Goal: Transaction & Acquisition: Obtain resource

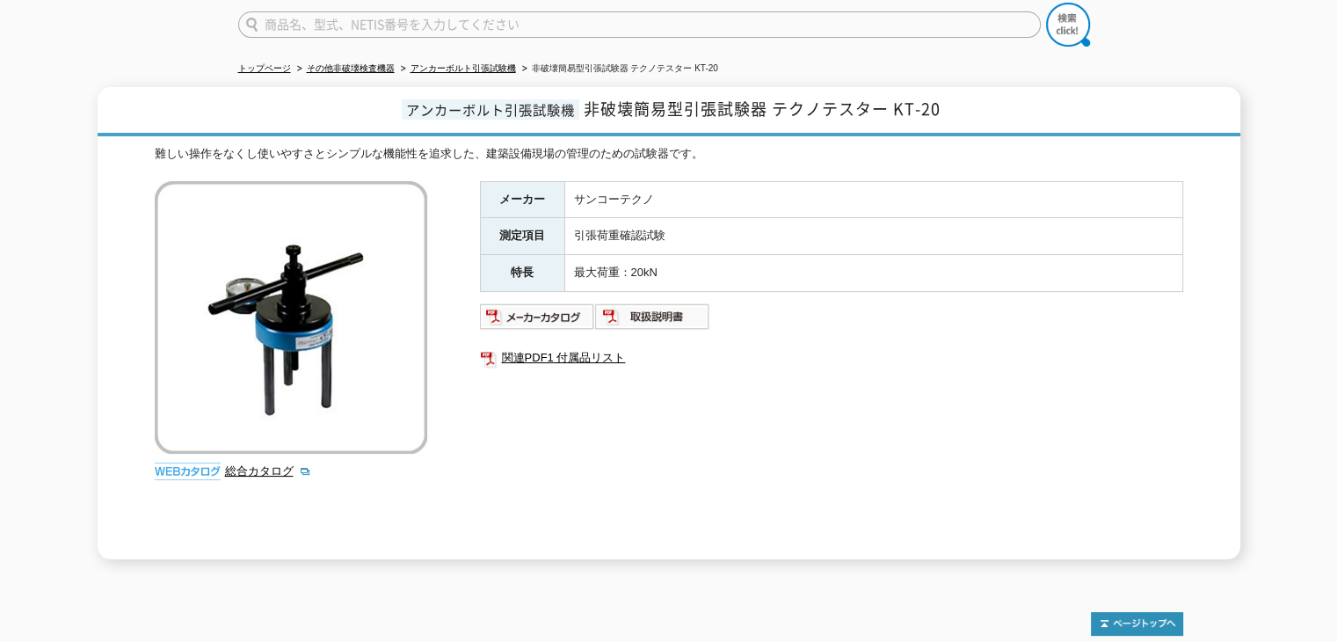
scroll to position [176, 0]
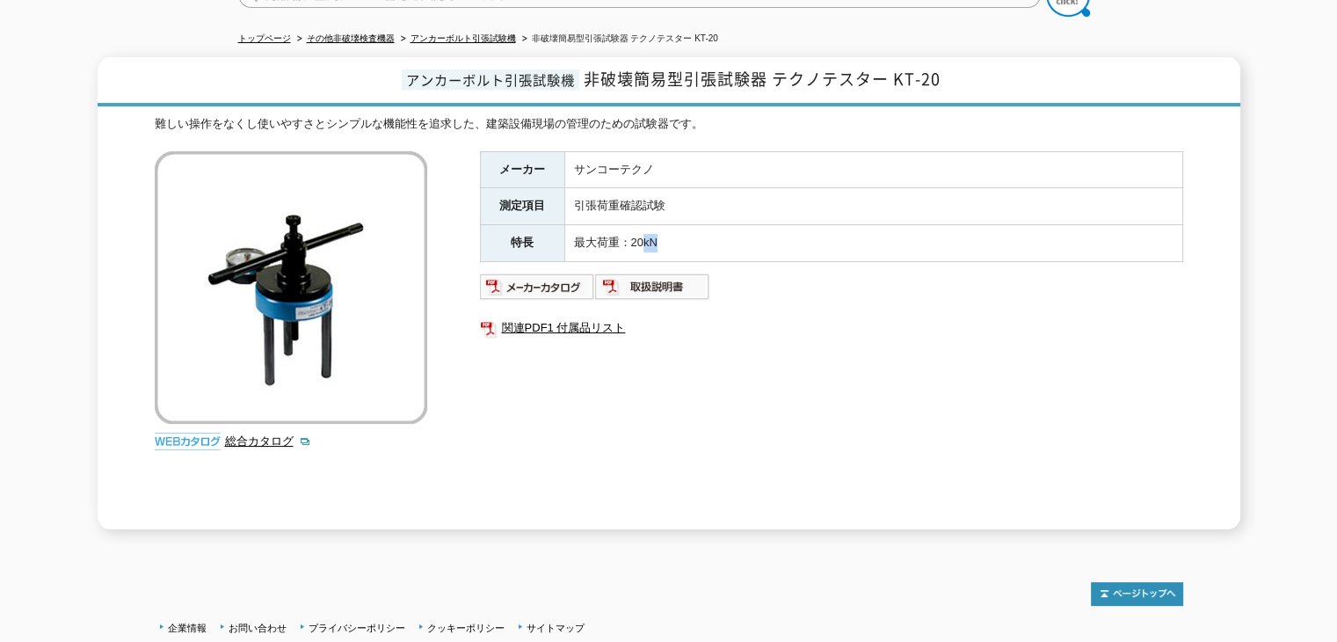
drag, startPoint x: 674, startPoint y: 233, endPoint x: 647, endPoint y: 236, distance: 27.5
click at [647, 236] on td "最大荷重：20kN" at bounding box center [873, 243] width 618 height 37
click at [677, 235] on td "最大荷重：20kN" at bounding box center [873, 243] width 618 height 37
click at [787, 316] on link "関連PDF1 付属品リスト" at bounding box center [831, 327] width 703 height 23
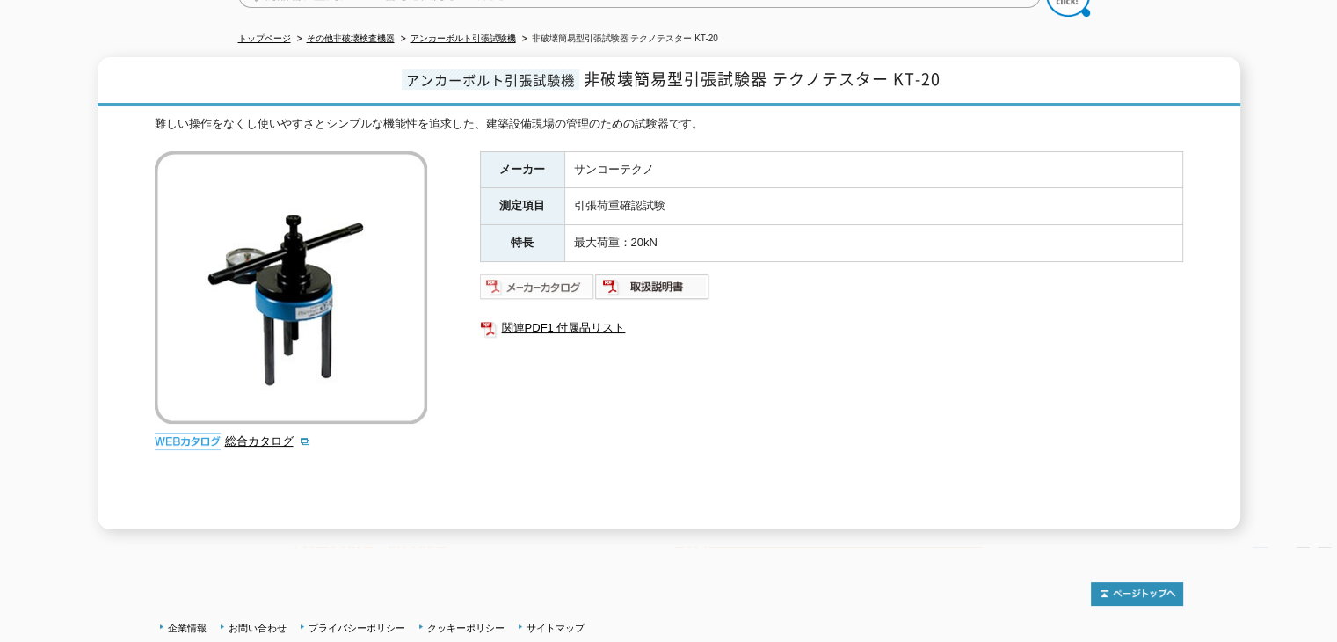
click at [580, 272] on img at bounding box center [537, 286] width 115 height 28
click at [626, 274] on img at bounding box center [652, 286] width 115 height 28
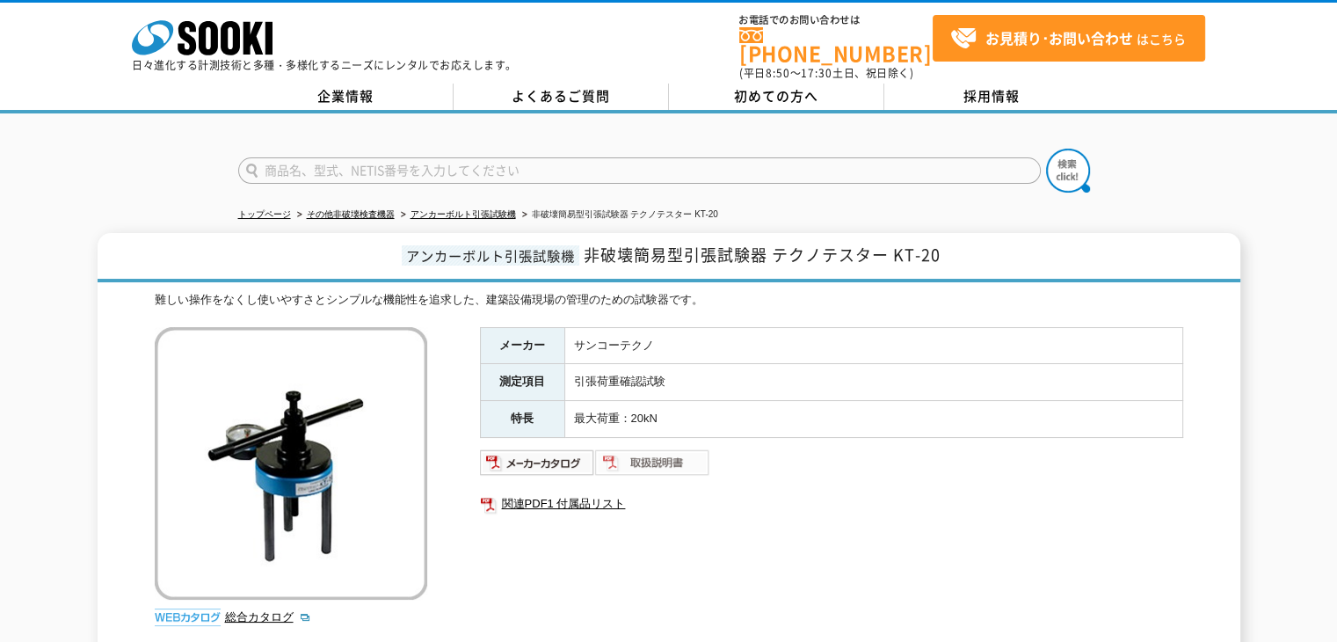
click at [654, 448] on img at bounding box center [652, 462] width 115 height 28
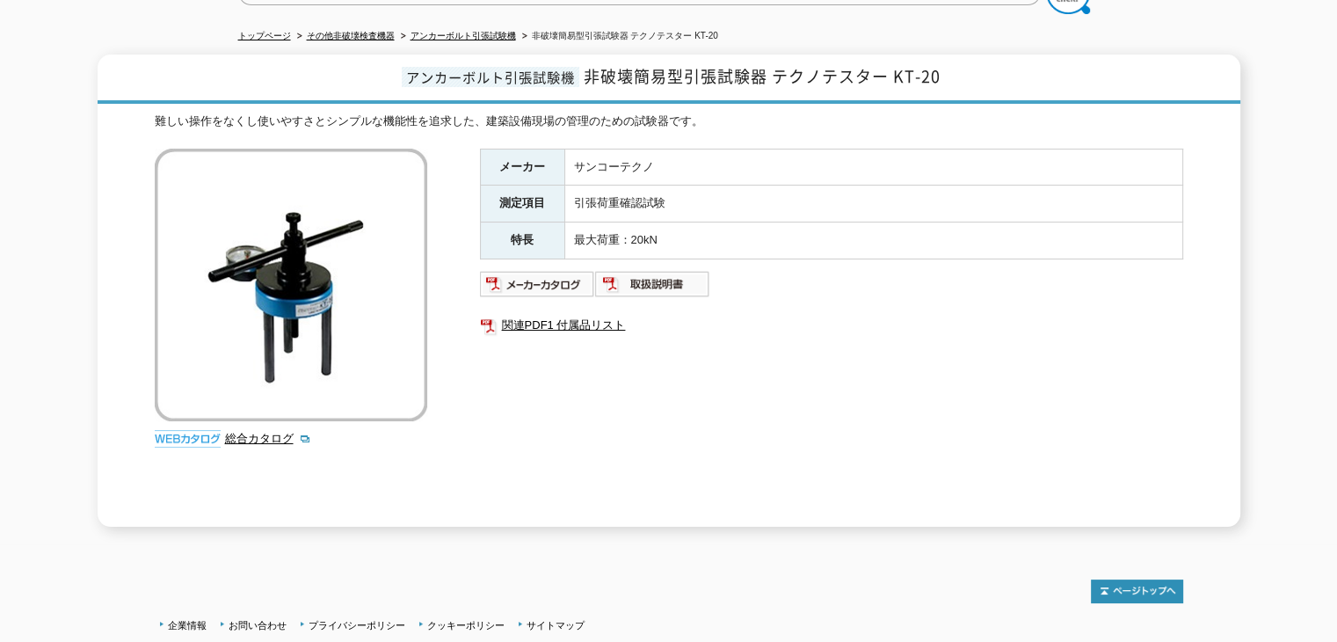
scroll to position [301, 0]
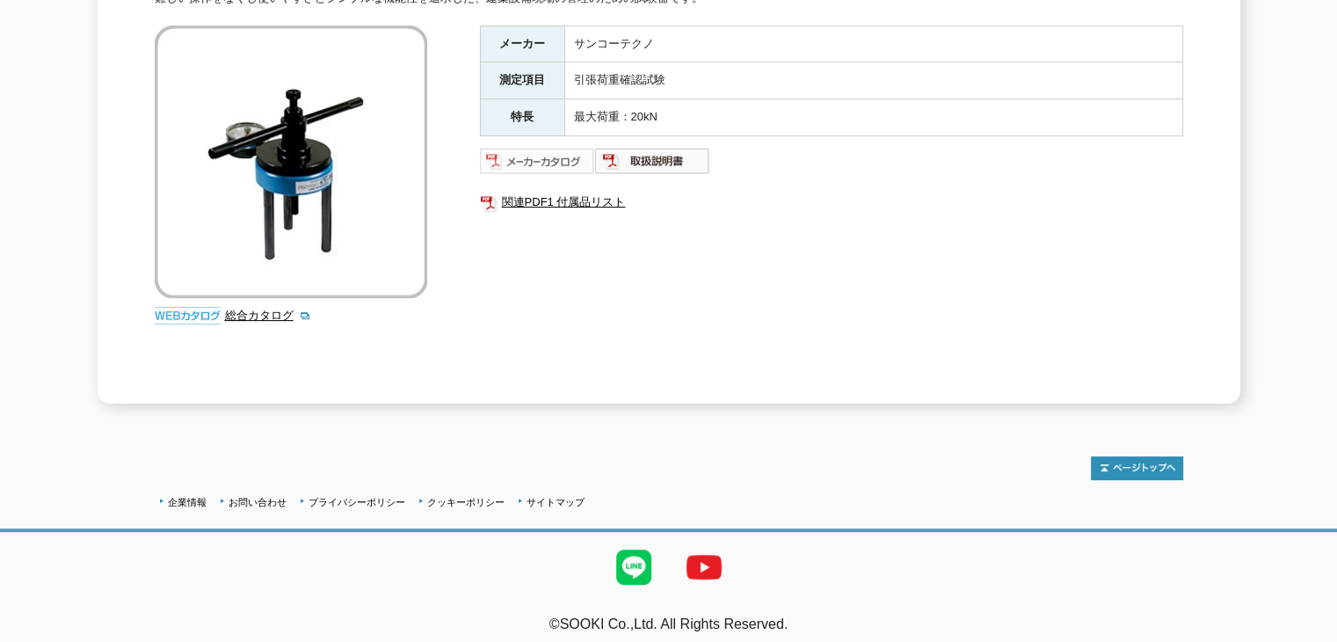
click at [561, 147] on img at bounding box center [537, 161] width 115 height 28
